Goal: Information Seeking & Learning: Learn about a topic

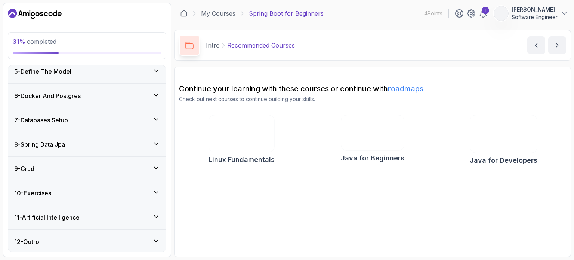
scroll to position [128, 0]
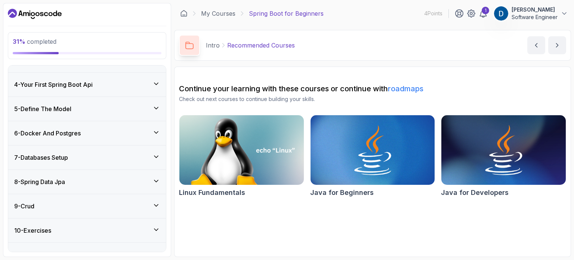
click at [145, 109] on div "5 - Define The Model" at bounding box center [87, 108] width 146 height 9
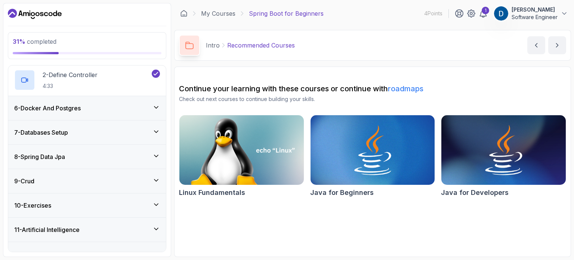
scroll to position [166, 0]
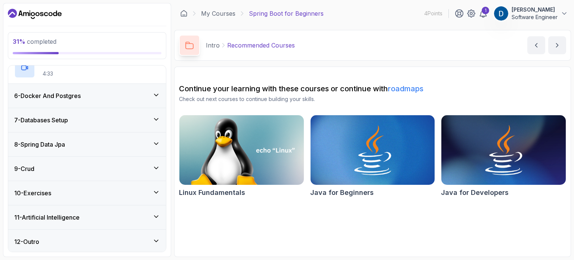
click at [143, 95] on div "6 - Docker And Postgres" at bounding box center [87, 95] width 146 height 9
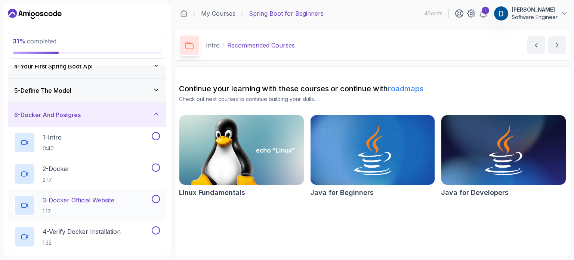
scroll to position [66, 0]
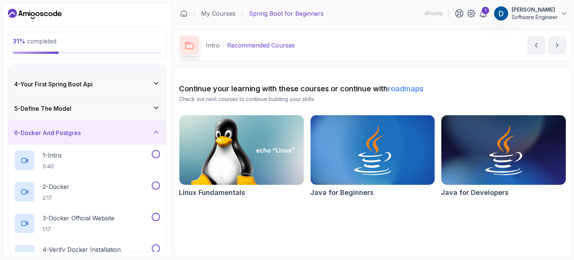
click at [140, 107] on div "5 - Define The Model" at bounding box center [87, 108] width 146 height 9
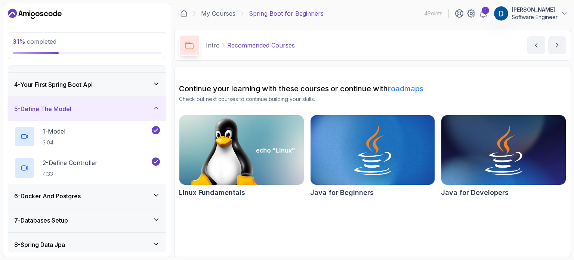
click at [137, 195] on div "6 - Docker And Postgres" at bounding box center [87, 195] width 146 height 9
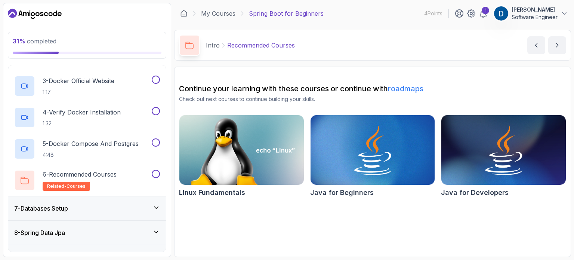
scroll to position [215, 0]
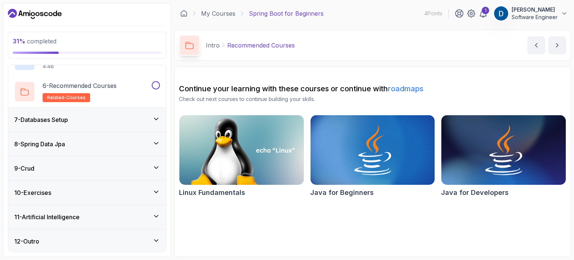
click at [133, 124] on div "7 - Databases Setup" at bounding box center [87, 120] width 158 height 24
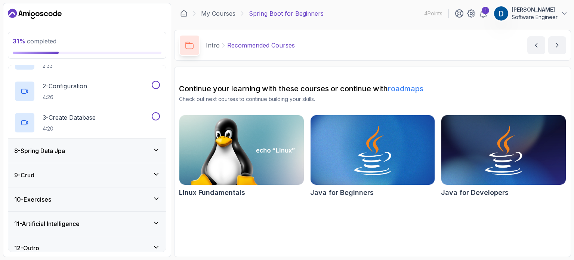
scroll to position [197, 0]
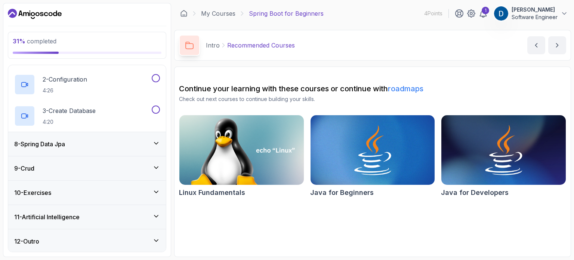
click at [121, 145] on div "8 - Spring Data Jpa" at bounding box center [87, 143] width 146 height 9
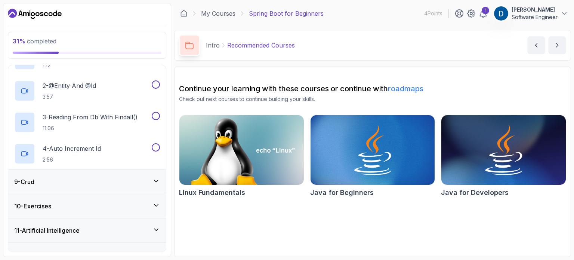
scroll to position [229, 0]
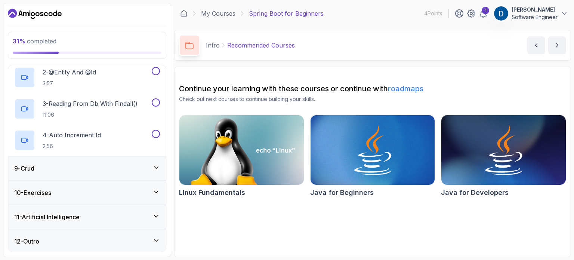
click at [119, 173] on div "9 - Crud" at bounding box center [87, 168] width 158 height 24
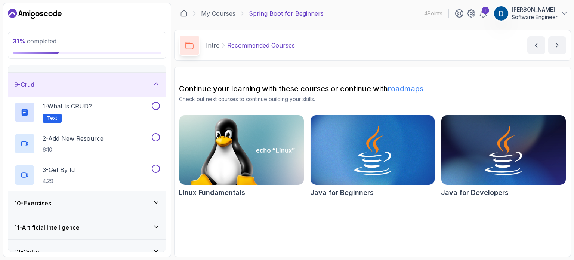
scroll to position [197, 0]
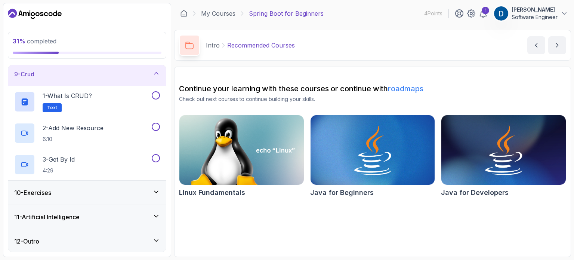
click at [121, 190] on div "10 - Exercises" at bounding box center [87, 192] width 146 height 9
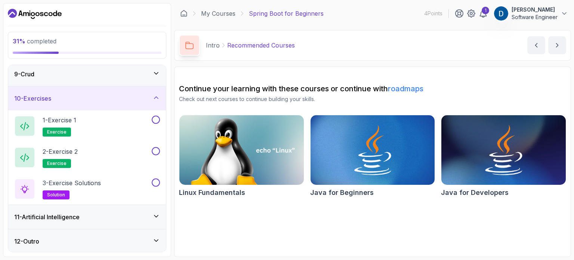
click at [124, 215] on div "11 - Artificial Intelligence" at bounding box center [87, 216] width 146 height 9
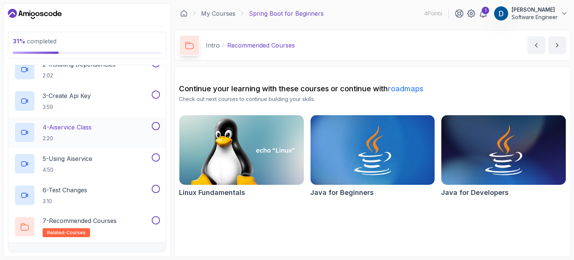
scroll to position [323, 0]
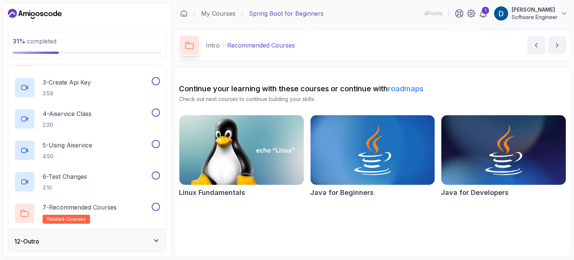
click at [112, 236] on div "12 - Outro" at bounding box center [87, 240] width 146 height 9
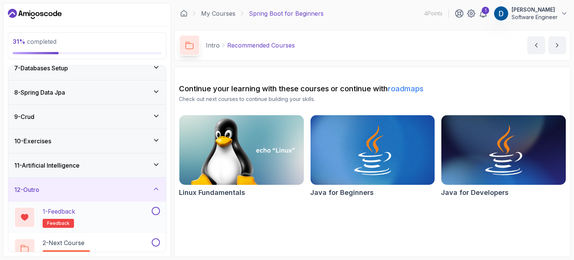
scroll to position [166, 0]
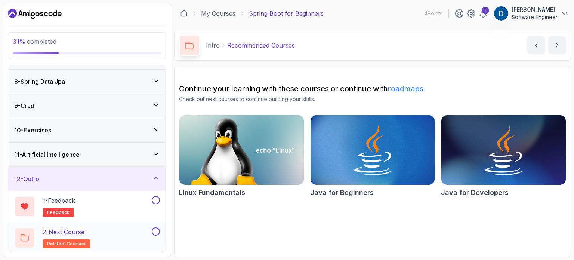
click at [96, 233] on div "2 - Next Course related-courses" at bounding box center [82, 237] width 136 height 21
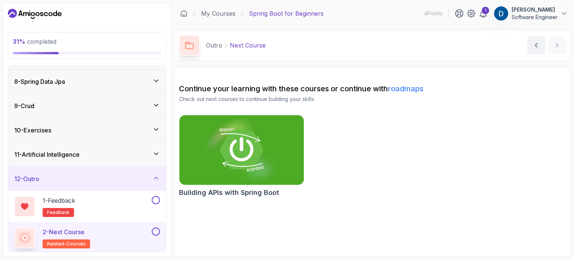
click at [255, 152] on img at bounding box center [241, 149] width 130 height 73
click at [100, 156] on div "11 - Artificial Intelligence" at bounding box center [87, 154] width 146 height 9
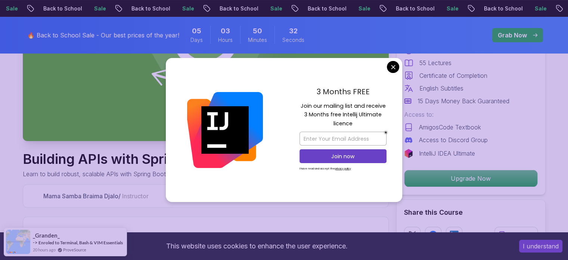
scroll to position [149, 0]
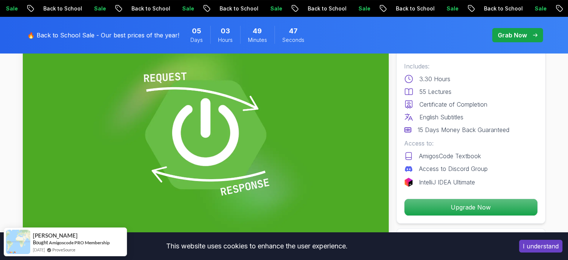
scroll to position [75, 0]
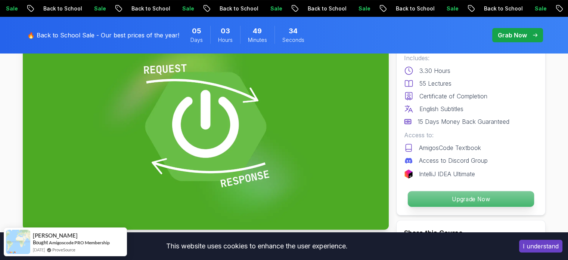
click at [444, 194] on p "Upgrade Now" at bounding box center [470, 199] width 126 height 16
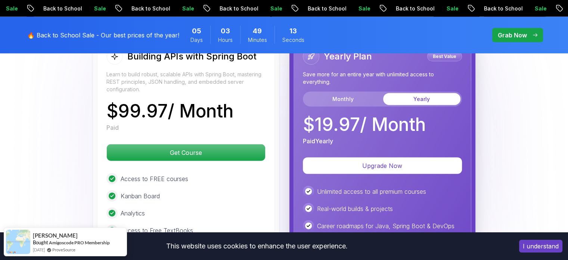
scroll to position [1801, 0]
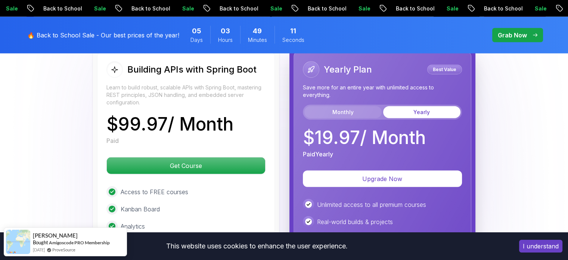
click at [354, 106] on button "Monthly" at bounding box center [342, 112] width 77 height 12
